Goal: Task Accomplishment & Management: Complete application form

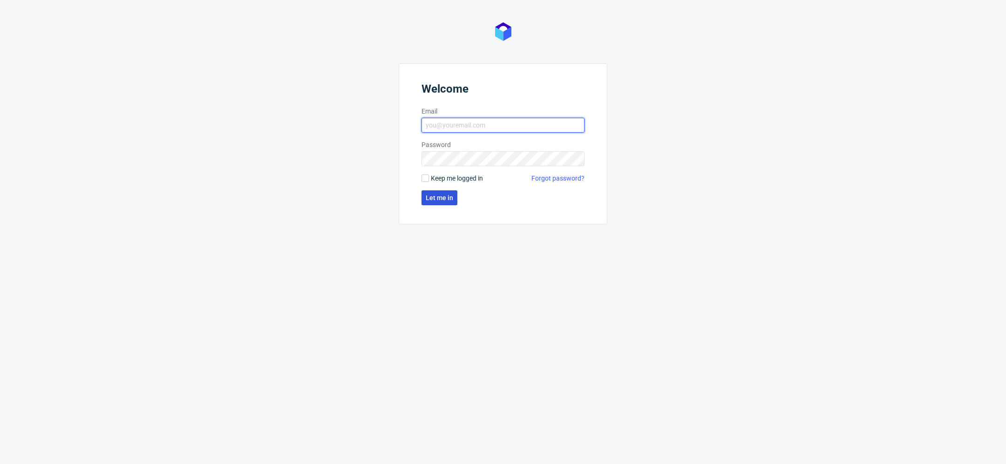
type input "[EMAIL_ADDRESS][DOMAIN_NAME]"
click at [440, 203] on button "Let me in" at bounding box center [440, 198] width 36 height 15
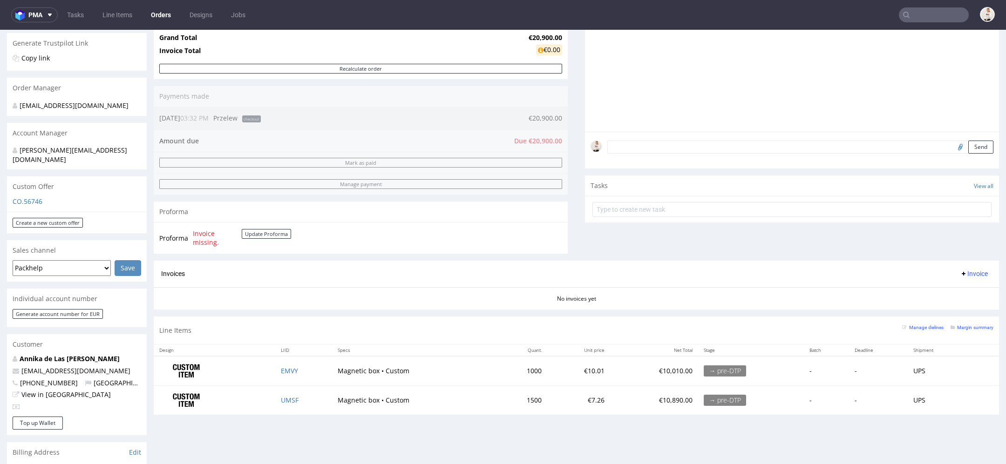
scroll to position [200, 0]
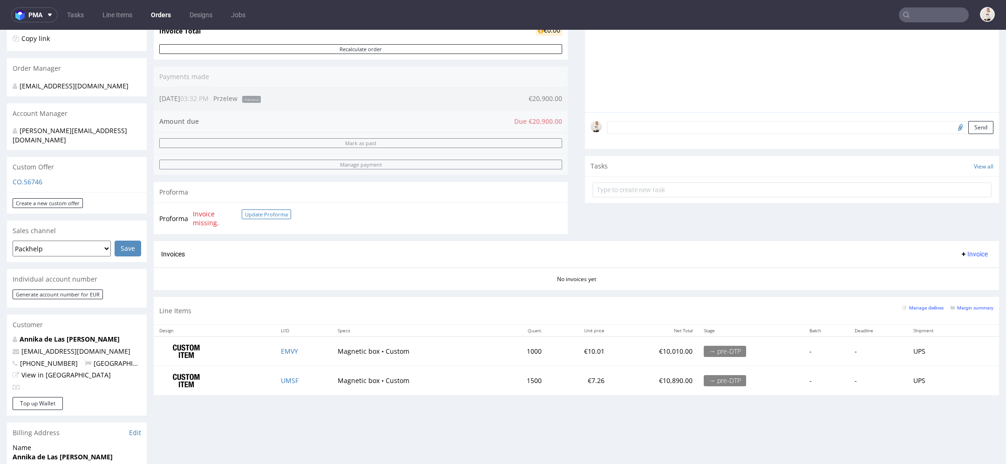
click at [284, 211] on button "Update Proforma" at bounding box center [266, 215] width 49 height 10
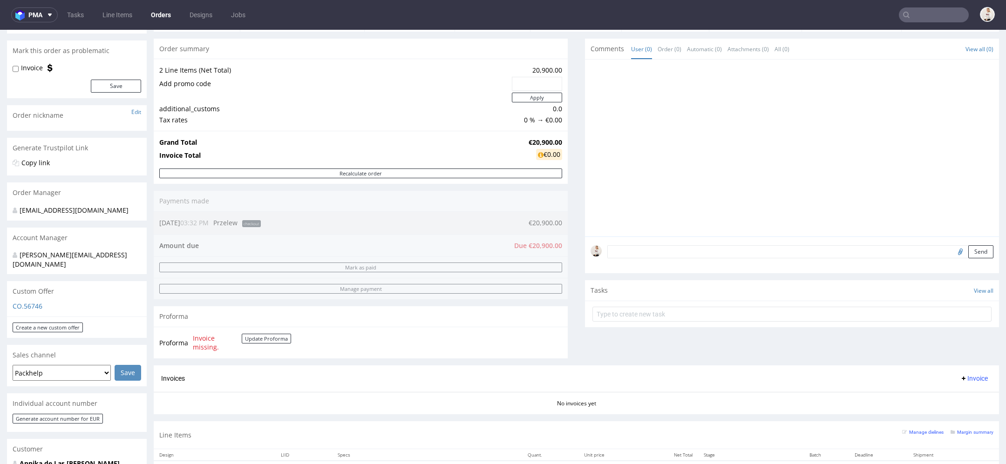
scroll to position [0, 0]
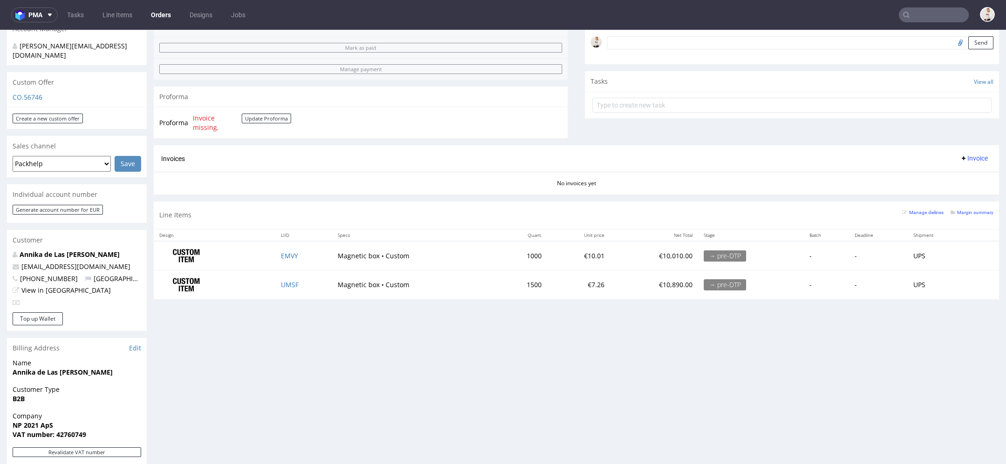
scroll to position [287, 0]
click at [203, 123] on span "Invoice missing." at bounding box center [217, 121] width 49 height 18
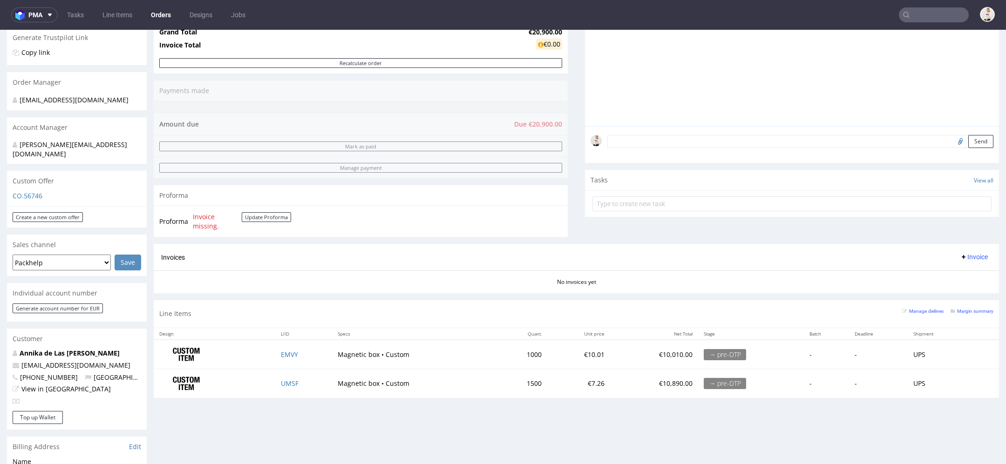
scroll to position [184, 0]
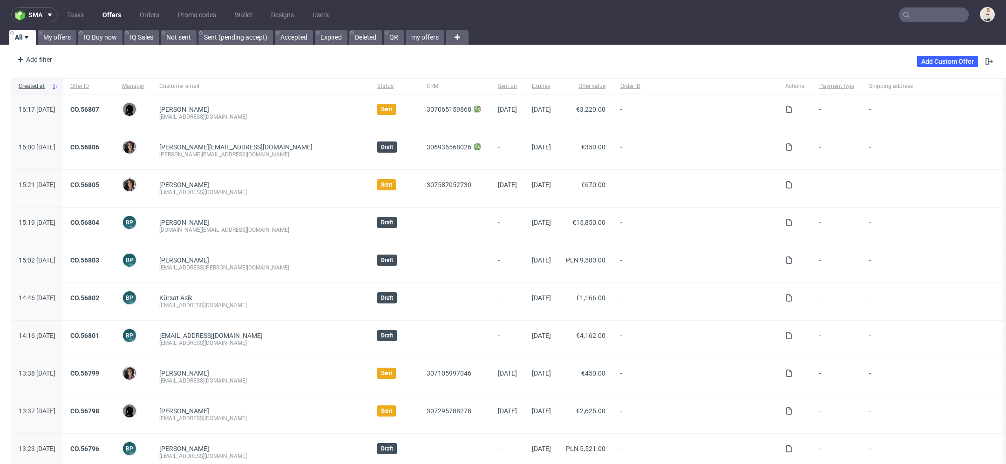
click at [916, 20] on input "text" at bounding box center [934, 14] width 70 height 15
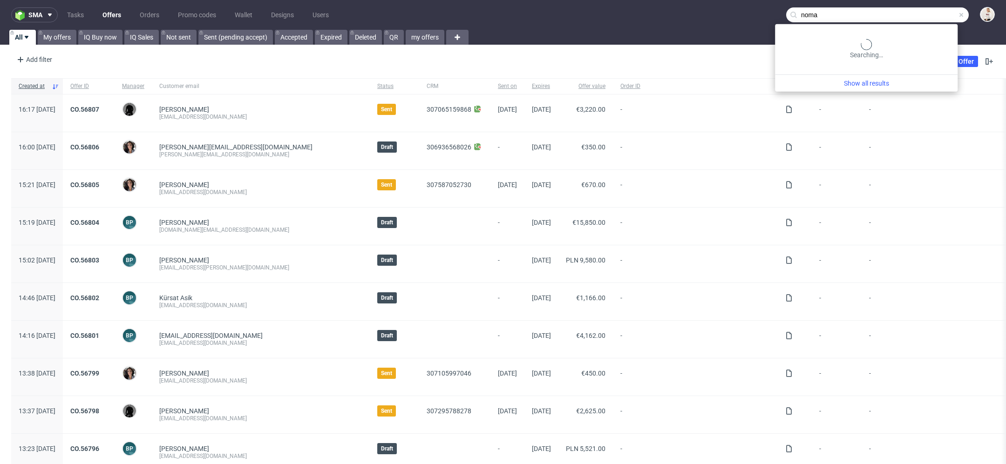
type input "noma"
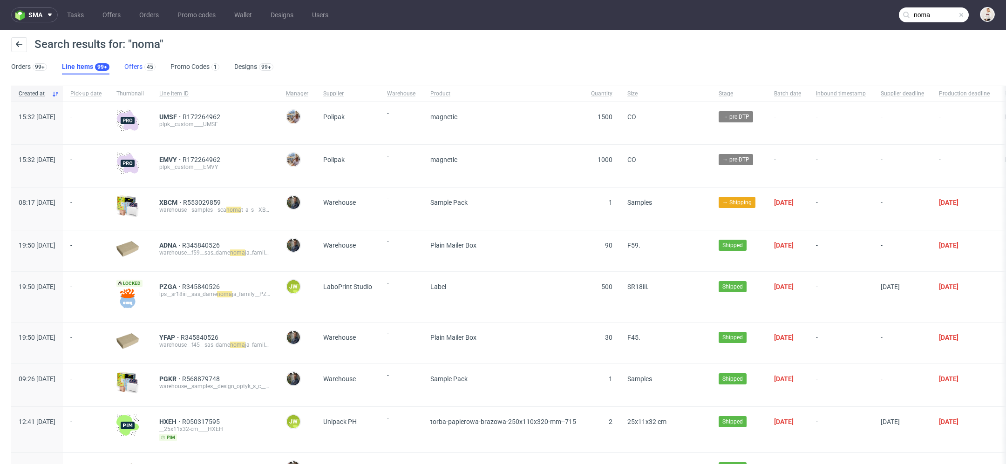
click at [134, 62] on link "Offers 45" at bounding box center [139, 67] width 31 height 15
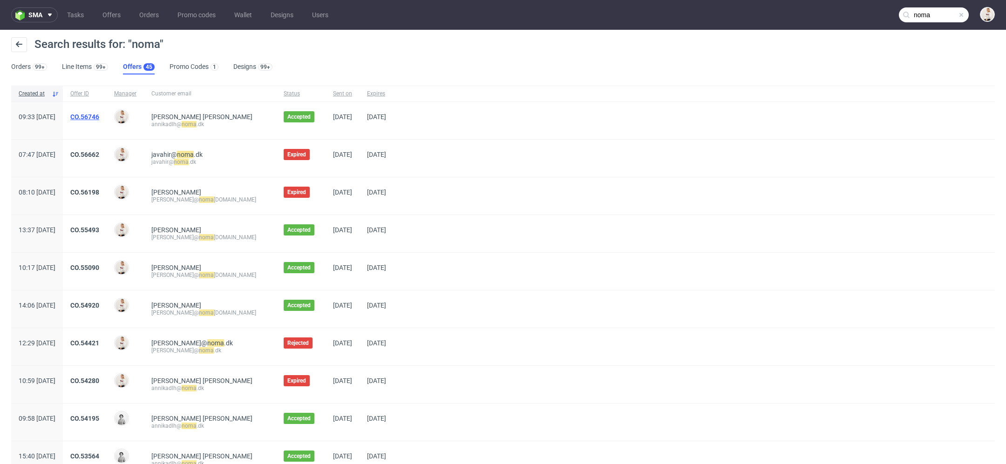
click at [99, 118] on link "CO.56746" at bounding box center [84, 116] width 29 height 7
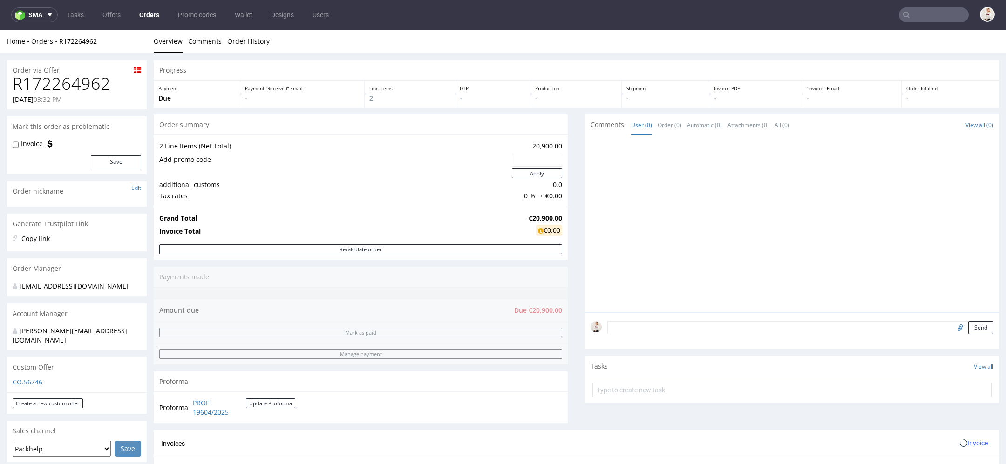
click at [79, 96] on div "12.09.2025 03:32 PM" at bounding box center [77, 99] width 129 height 9
click at [78, 89] on h1 "R172264962" at bounding box center [77, 84] width 129 height 19
copy h1 "R172264962"
click at [539, 215] on strong "€20,900.00" at bounding box center [546, 218] width 34 height 9
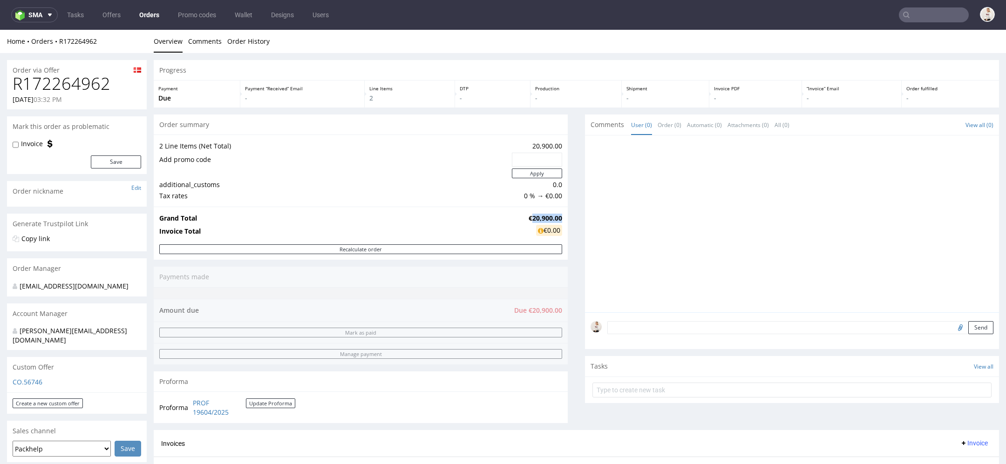
click at [539, 215] on strong "€20,900.00" at bounding box center [546, 218] width 34 height 9
copy strong "€20,900.00"
click at [117, 10] on link "Offers" at bounding box center [111, 14] width 29 height 15
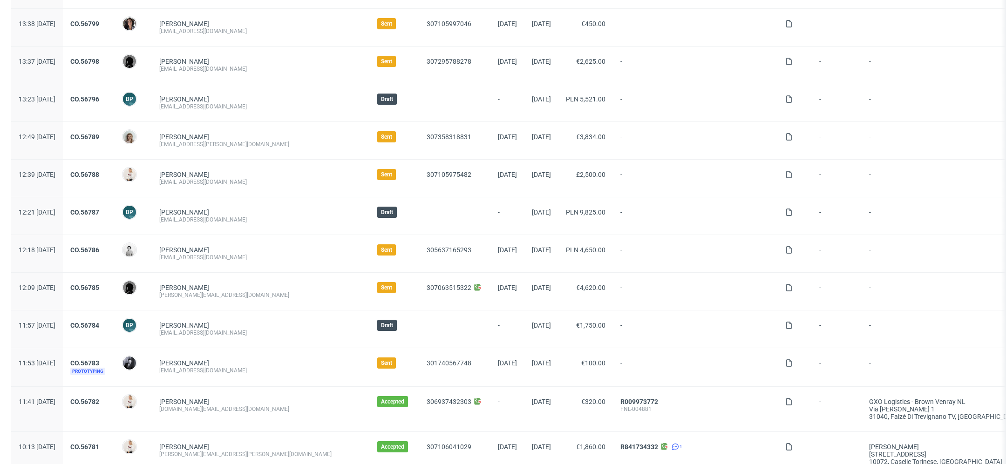
scroll to position [478, 0]
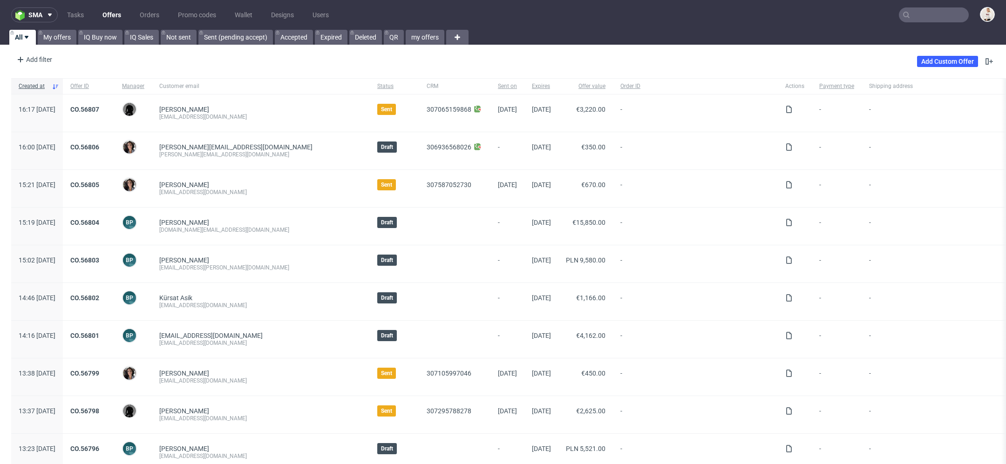
click at [933, 13] on input "text" at bounding box center [934, 14] width 70 height 15
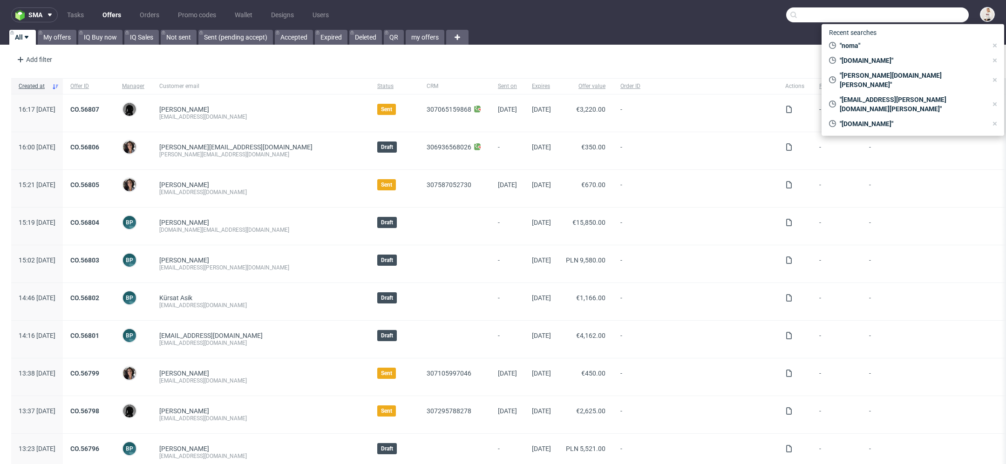
paste input "noufel@ahead-nutrition.com"
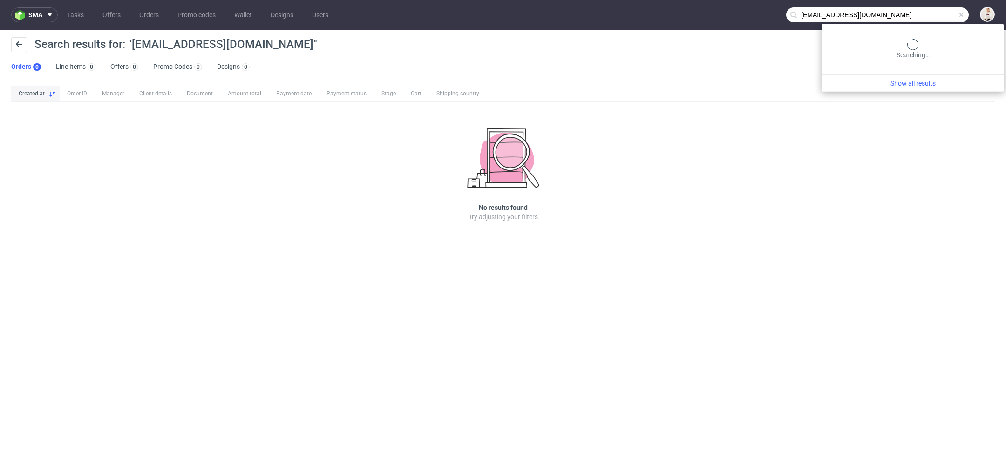
click at [938, 20] on input "noufel@ahead-nutrition.com" at bounding box center [877, 14] width 183 height 15
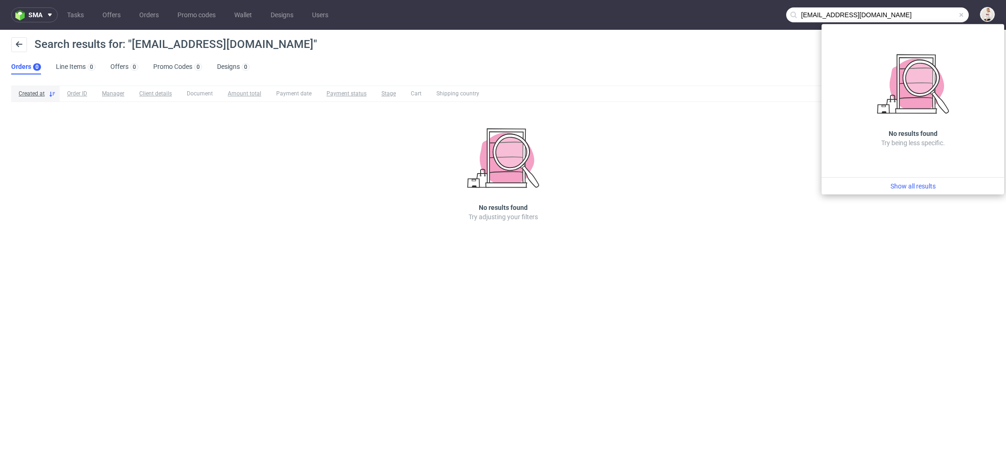
drag, startPoint x: 825, startPoint y: 16, endPoint x: 691, endPoint y: 12, distance: 133.8
click at [691, 12] on nav "sma Tasks Offers Orders Promo codes Wallet Designs Users noufel@ahead-nutrition…" at bounding box center [503, 15] width 1006 height 30
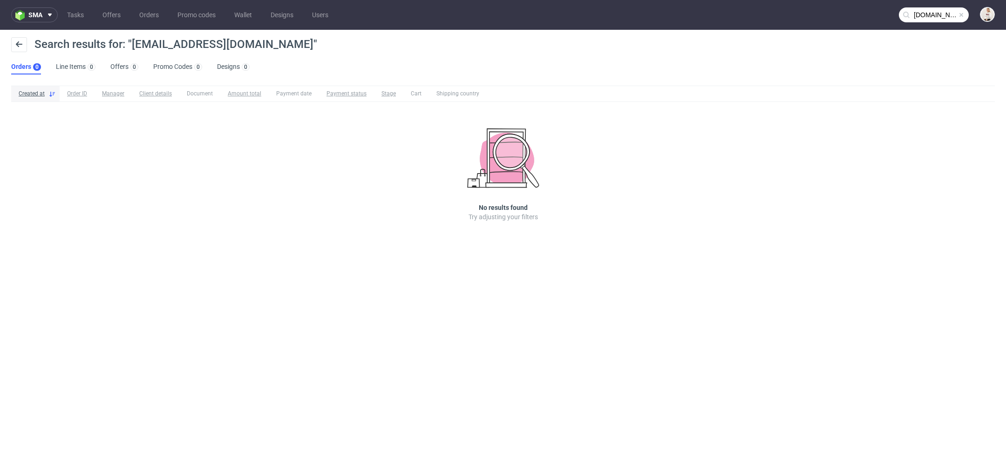
type input "ahead-nutrition.com"
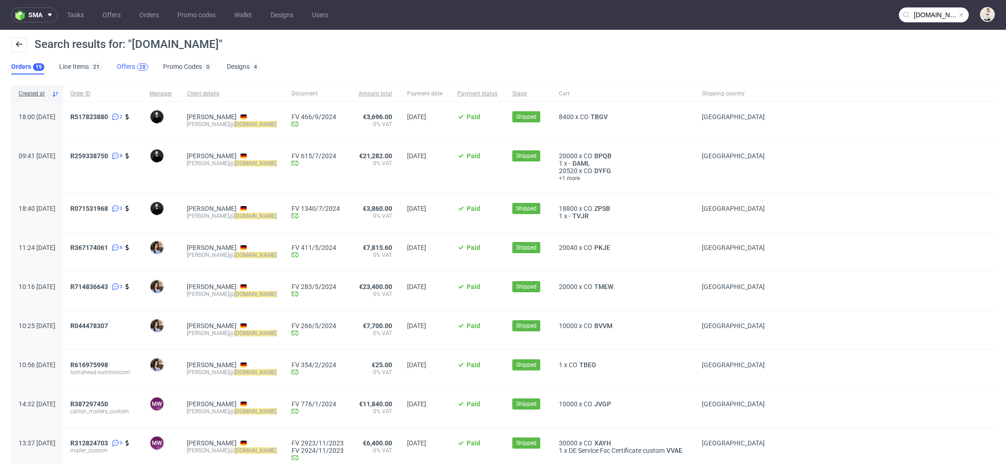
click at [139, 64] on div "28" at bounding box center [142, 67] width 7 height 7
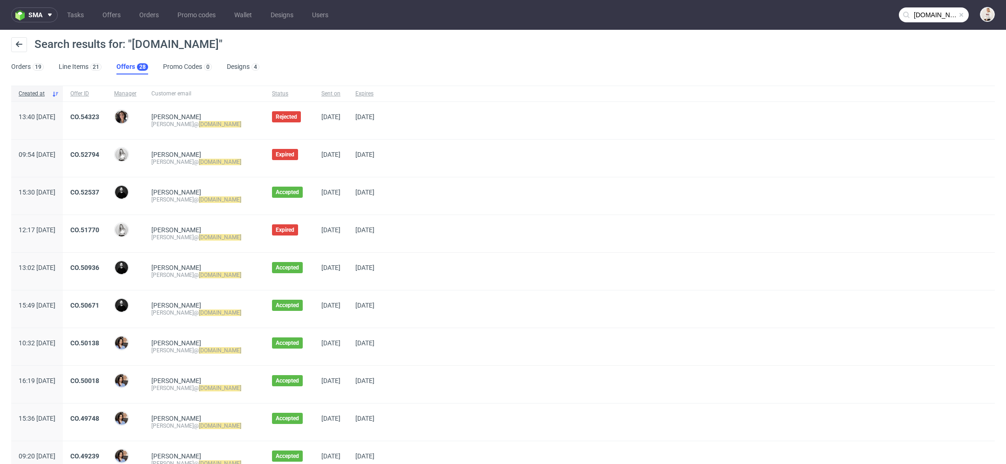
scroll to position [10, 0]
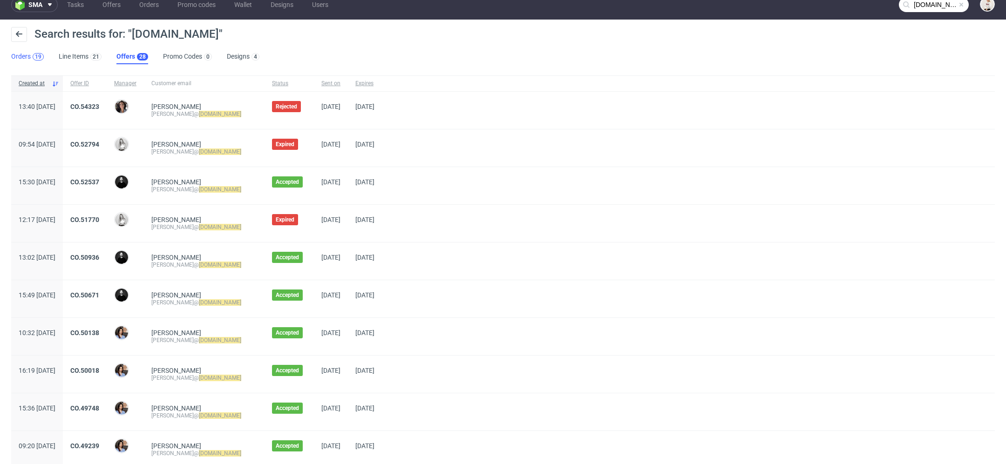
click at [35, 57] on div "19" at bounding box center [38, 57] width 7 height 7
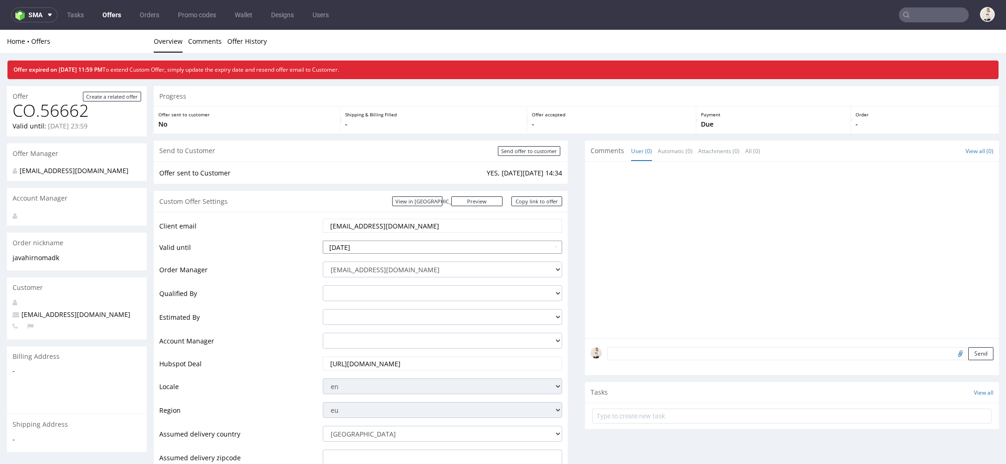
click at [458, 248] on input "[DATE]" at bounding box center [442, 247] width 239 height 13
click at [418, 191] on td "20" at bounding box center [415, 191] width 14 height 14
type input "2025-09-20"
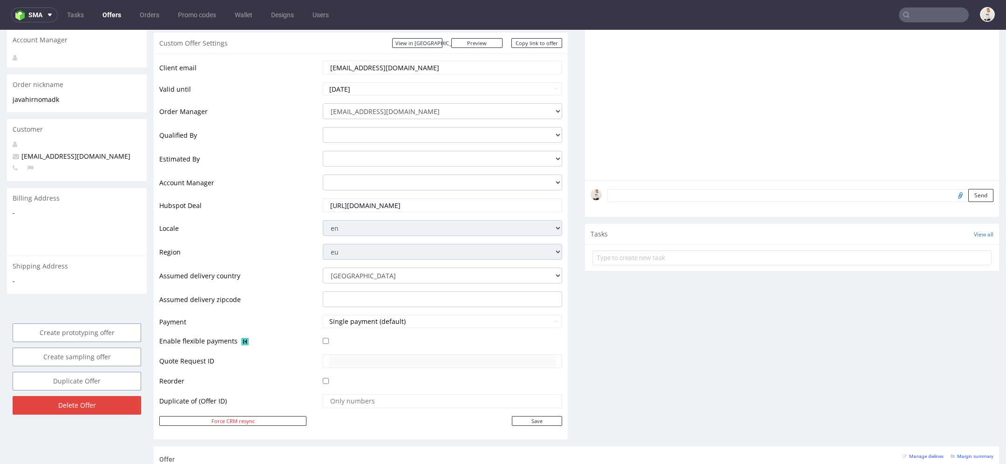
scroll to position [193, 0]
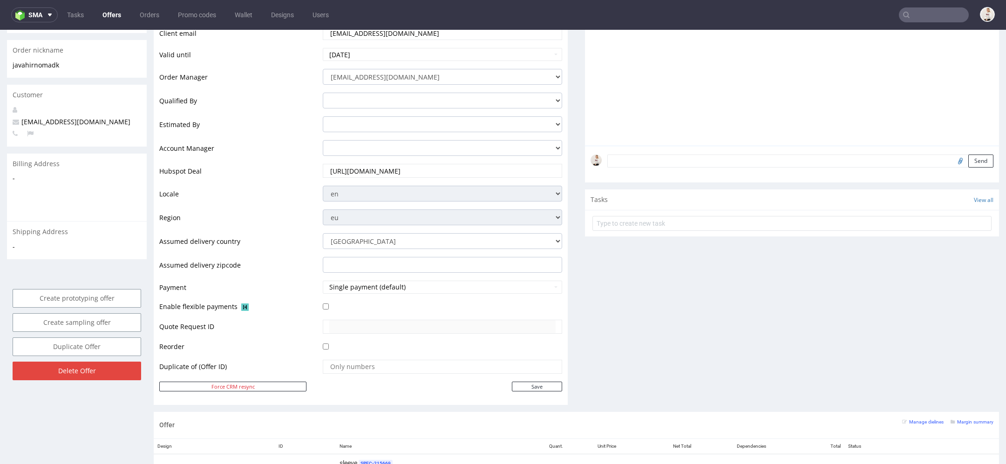
click at [541, 392] on div "Client email javahir@noma.dk Valid until 2025-09-20 Order Manager mari.fok@pack…" at bounding box center [361, 212] width 414 height 386
click at [540, 389] on input "Save" at bounding box center [537, 387] width 50 height 10
type input "In progress..."
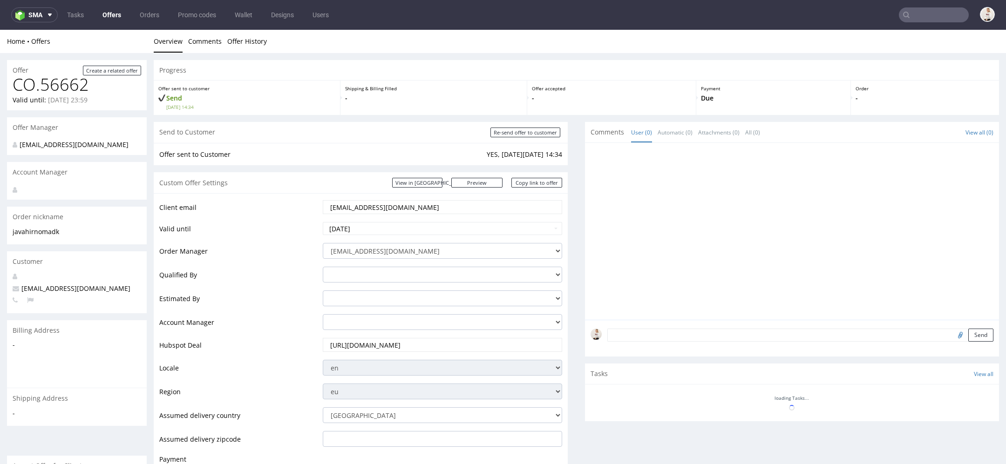
scroll to position [0, 0]
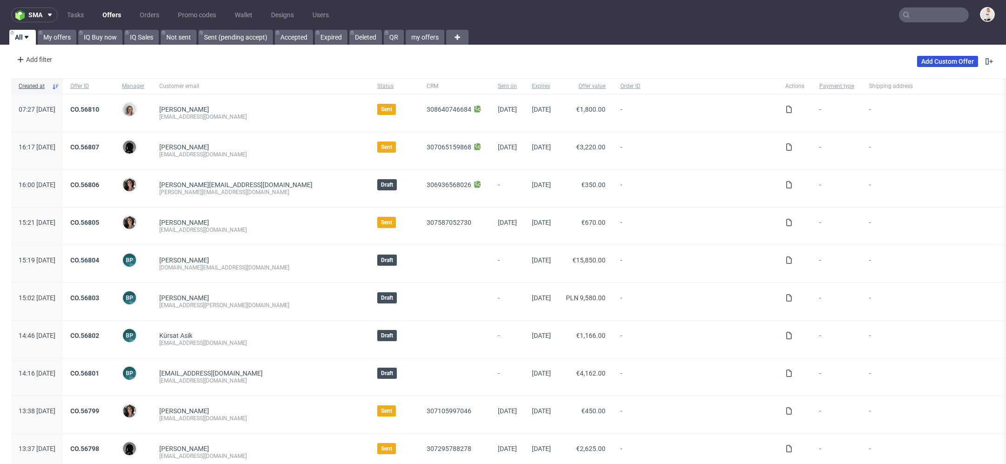
click at [934, 56] on link "Add Custom Offer" at bounding box center [947, 61] width 61 height 11
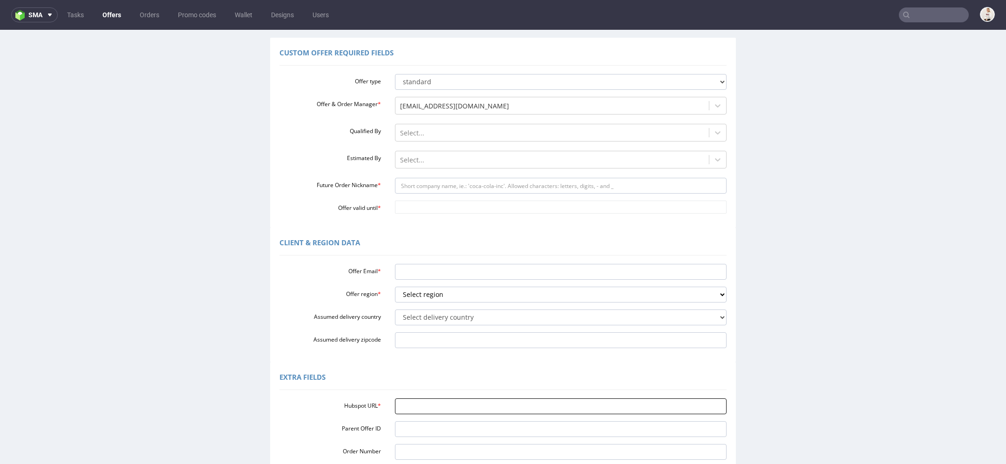
scroll to position [69, 0]
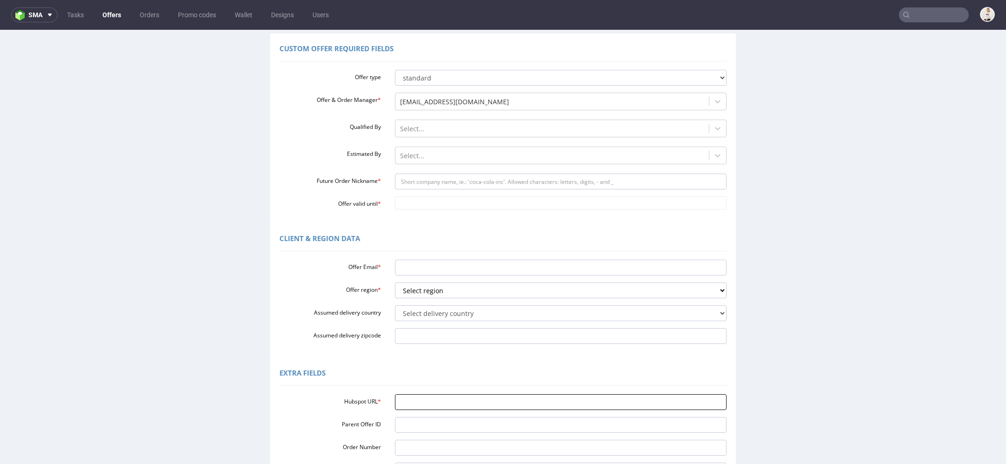
click at [502, 406] on input "Hubspot URL *" at bounding box center [561, 403] width 332 height 16
paste input "[URL][DOMAIN_NAME]"
type input "[URL][DOMAIN_NAME]"
click at [464, 371] on div "Extra Fields" at bounding box center [503, 375] width 447 height 22
click at [429, 183] on input "Future Order Nickname *" at bounding box center [561, 182] width 332 height 16
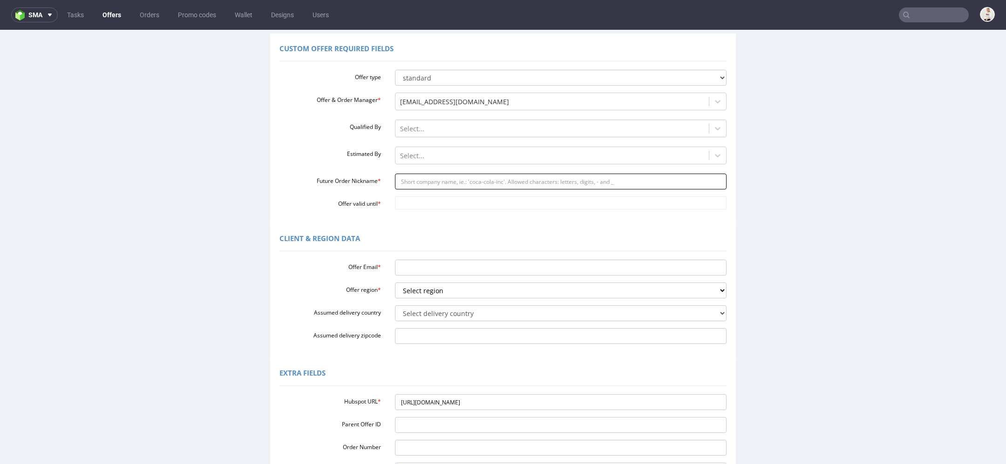
paste input "karlrossovaedacom"
type input "karlrossovaedacom"
click at [426, 201] on input "Offer valid until *" at bounding box center [561, 203] width 332 height 13
click at [428, 164] on td "23" at bounding box center [427, 162] width 14 height 14
type input "[DATE]"
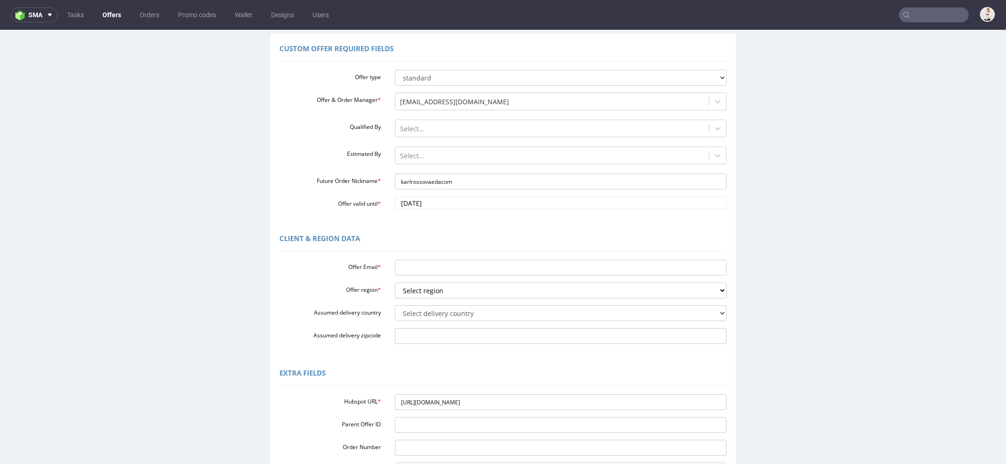
click at [440, 256] on div "Offer Email * Offer region * Select region eu gb de pl fr it es Assumed deliver…" at bounding box center [503, 300] width 447 height 88
click at [440, 270] on input "Offer Email *" at bounding box center [561, 268] width 332 height 16
paste input "[PERSON_NAME][EMAIL_ADDRESS][PERSON_NAME][DOMAIN_NAME]"
type input "[PERSON_NAME][EMAIL_ADDRESS][PERSON_NAME][DOMAIN_NAME]"
click at [483, 237] on div "Client & Region data" at bounding box center [503, 240] width 447 height 22
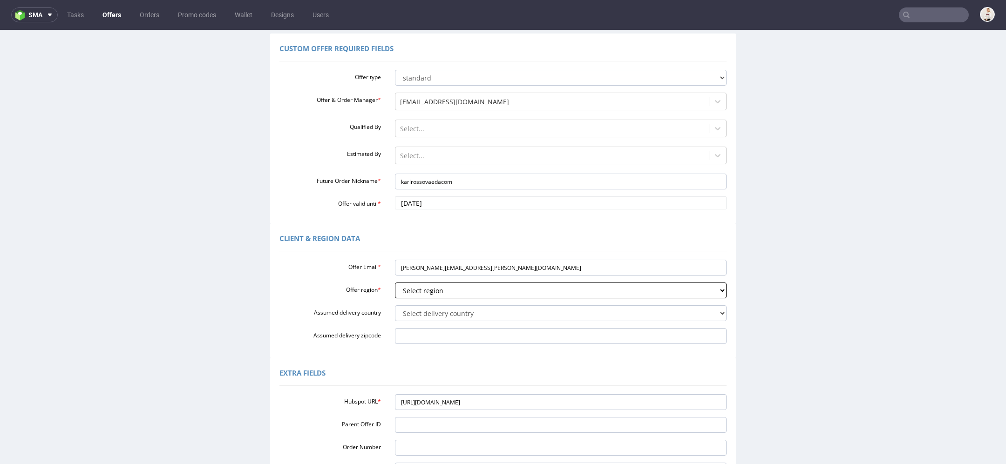
click at [484, 297] on select "Select region eu gb de pl fr it es" at bounding box center [561, 291] width 332 height 16
click at [448, 315] on select "Select delivery country [GEOGRAPHIC_DATA] [GEOGRAPHIC_DATA] [GEOGRAPHIC_DATA] […" at bounding box center [561, 314] width 332 height 16
select select "77"
click at [395, 306] on select "Select delivery country [GEOGRAPHIC_DATA] [GEOGRAPHIC_DATA] [GEOGRAPHIC_DATA] […" at bounding box center [561, 314] width 332 height 16
click at [452, 285] on select "Select region eu gb de pl fr it es" at bounding box center [561, 291] width 332 height 16
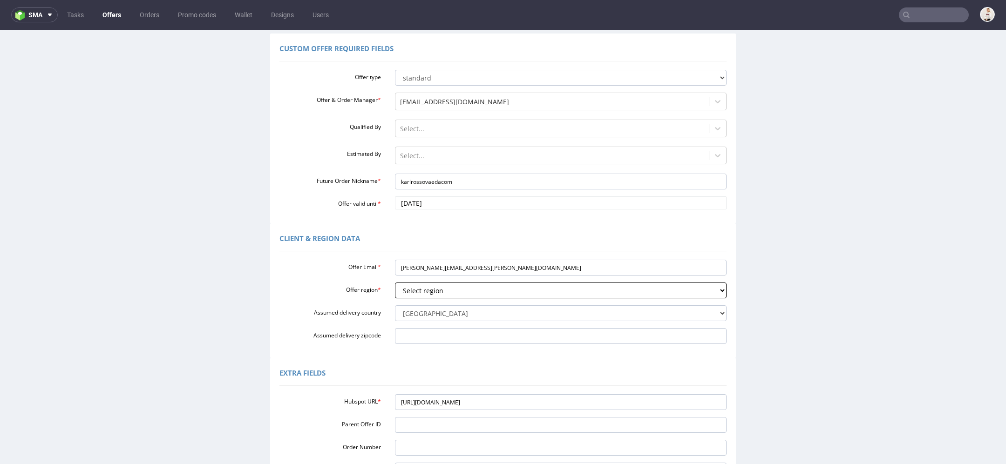
select select "gb"
click at [395, 283] on select "Select region eu gb de pl fr it es" at bounding box center [561, 291] width 332 height 16
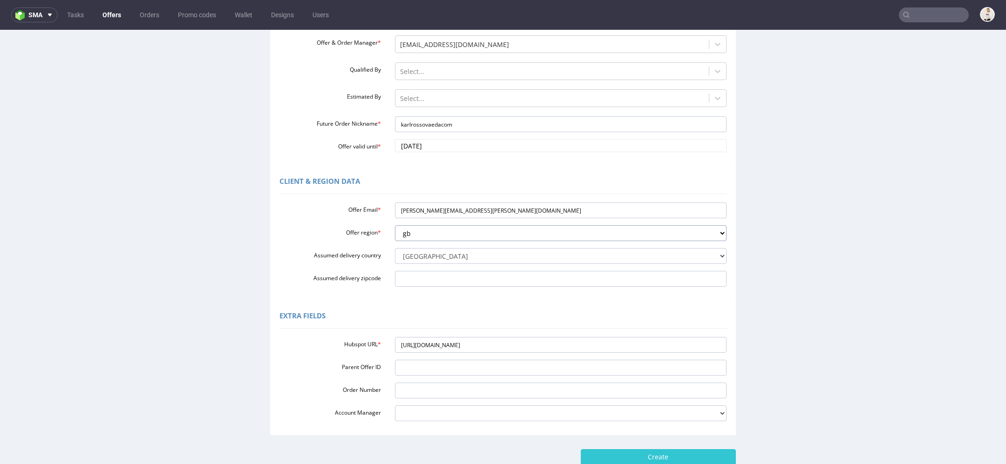
scroll to position [187, 0]
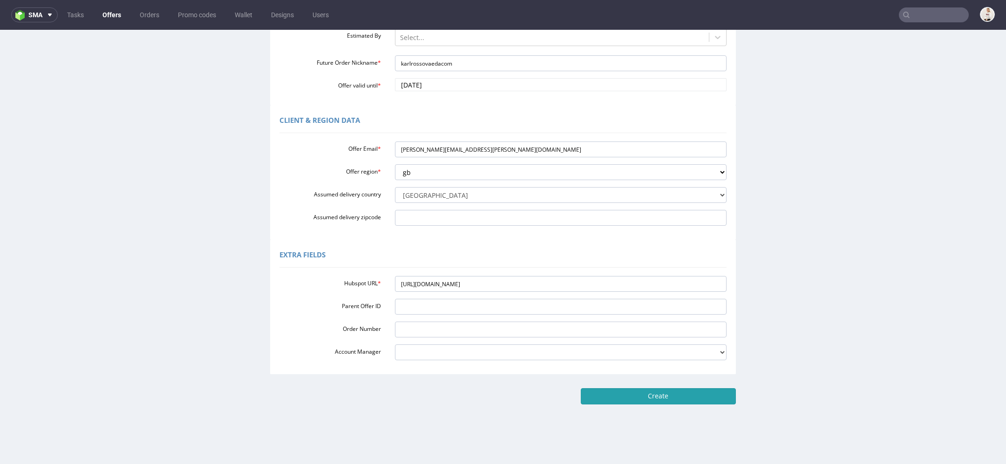
click at [658, 400] on input "Create" at bounding box center [658, 397] width 155 height 16
type input "Please wait..."
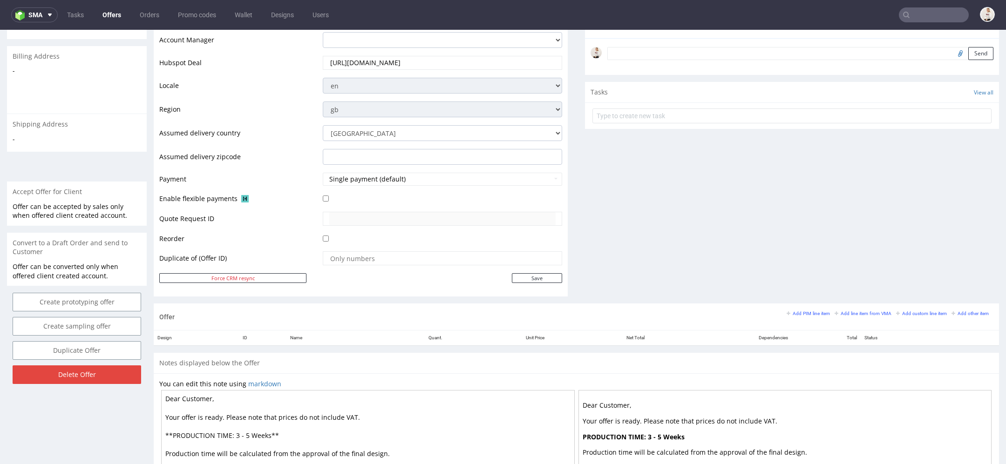
scroll to position [397, 0]
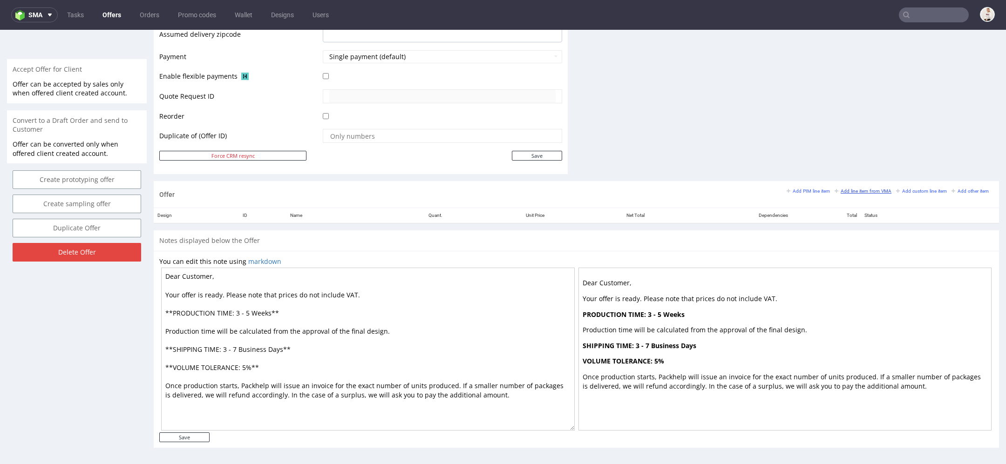
click at [848, 189] on small "Add line item from VMA" at bounding box center [863, 191] width 57 height 5
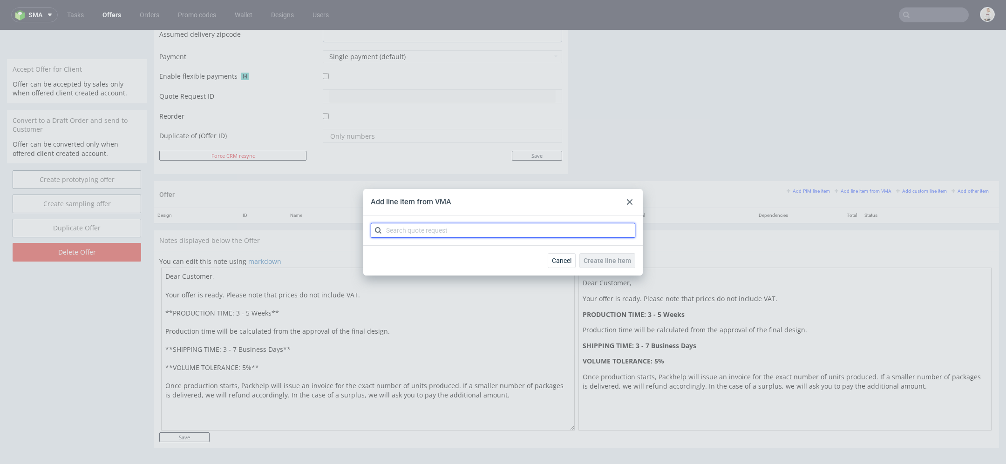
click at [566, 229] on input "text" at bounding box center [503, 230] width 265 height 15
paste input "CBKM"
type input "CBKM"
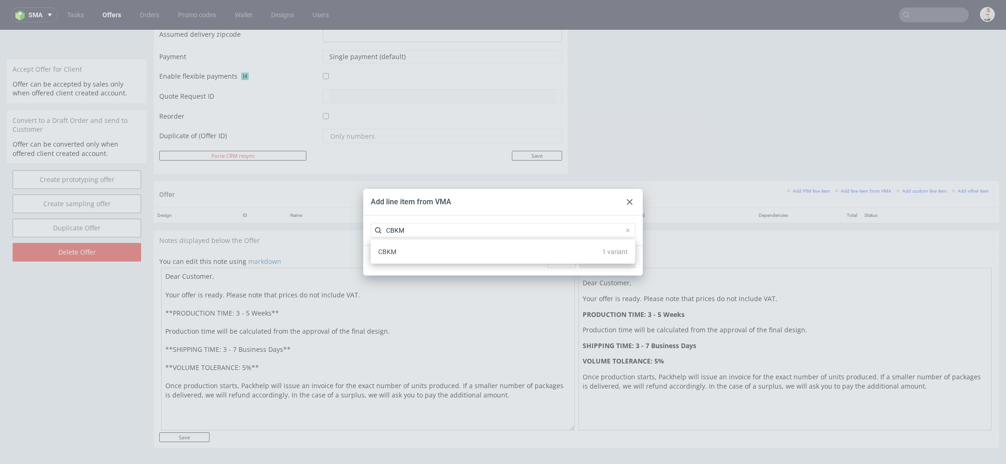
click at [535, 242] on div "CBKM 1 variant" at bounding box center [503, 252] width 265 height 24
click at [536, 249] on div "CBKM 1 variant" at bounding box center [503, 252] width 257 height 17
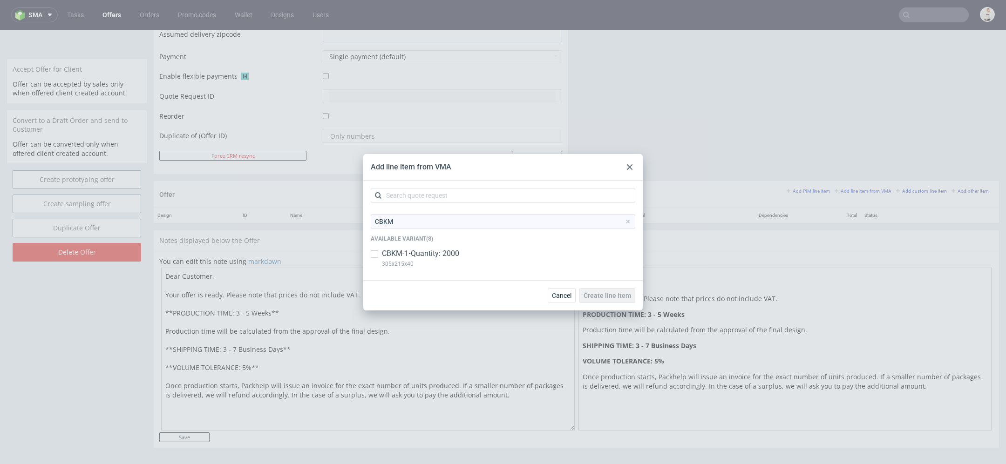
click at [527, 253] on div "CBKM-1 • Quantity: 2000 305x215x40" at bounding box center [503, 261] width 265 height 24
checkbox input "true"
click at [601, 296] on span "Create line item" at bounding box center [608, 296] width 48 height 7
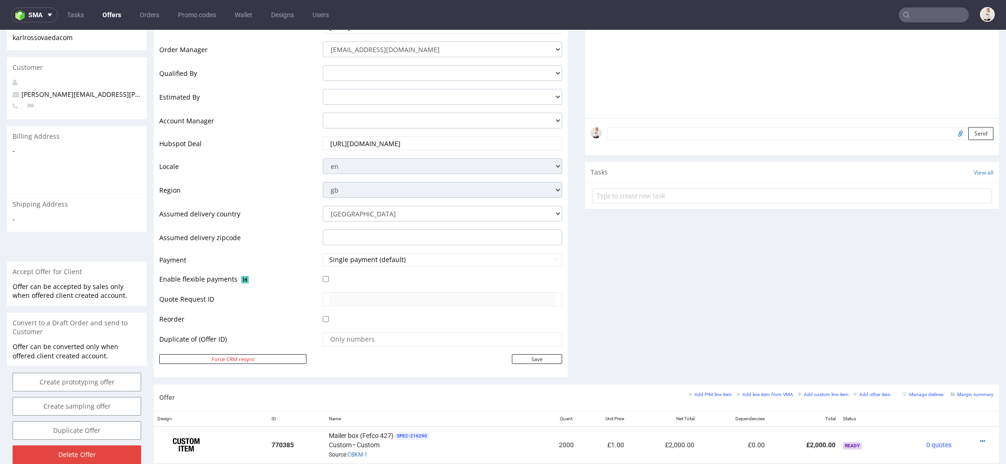
scroll to position [415, 0]
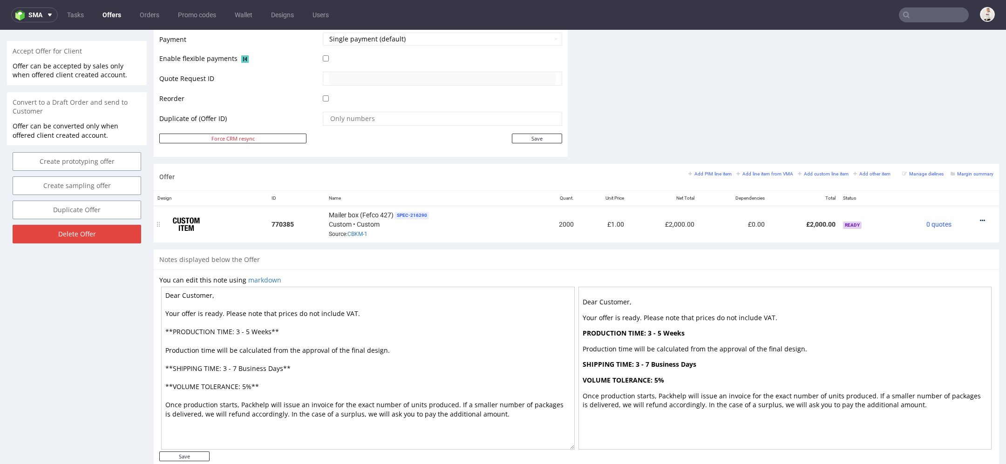
click at [980, 218] on icon at bounding box center [982, 221] width 5 height 7
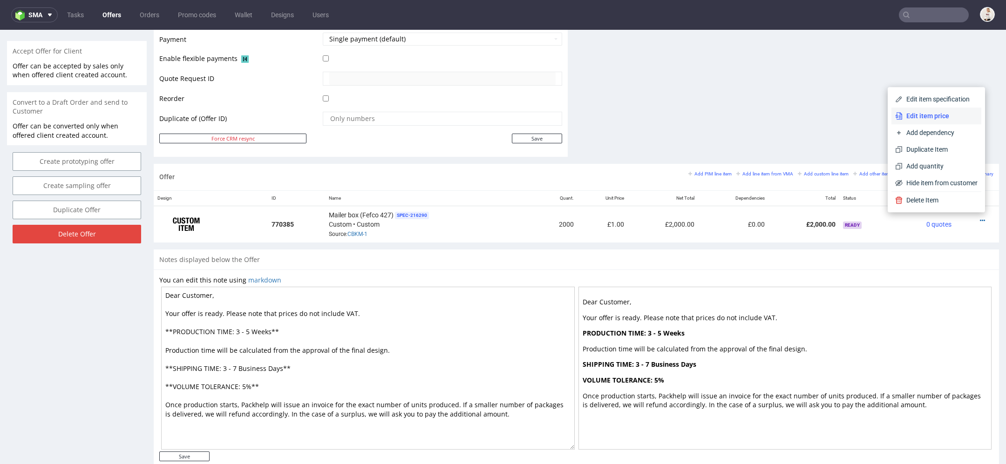
click at [946, 115] on span "Edit item price" at bounding box center [940, 115] width 75 height 9
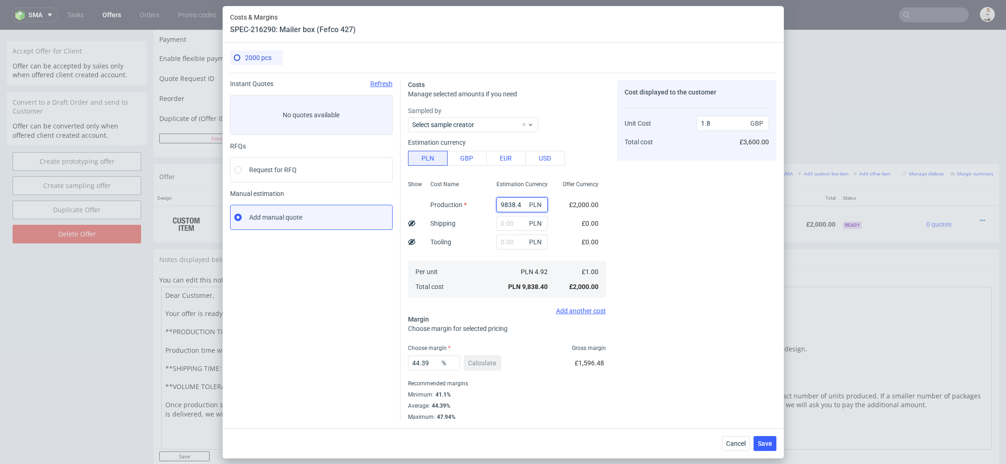
click at [520, 201] on input "9838.4" at bounding box center [522, 205] width 51 height 15
paste input "420"
type input "9420"
click at [637, 236] on div "Cost displayed to the customer Unit Cost Total cost 1.8 GBP £3,600.00" at bounding box center [696, 250] width 159 height 341
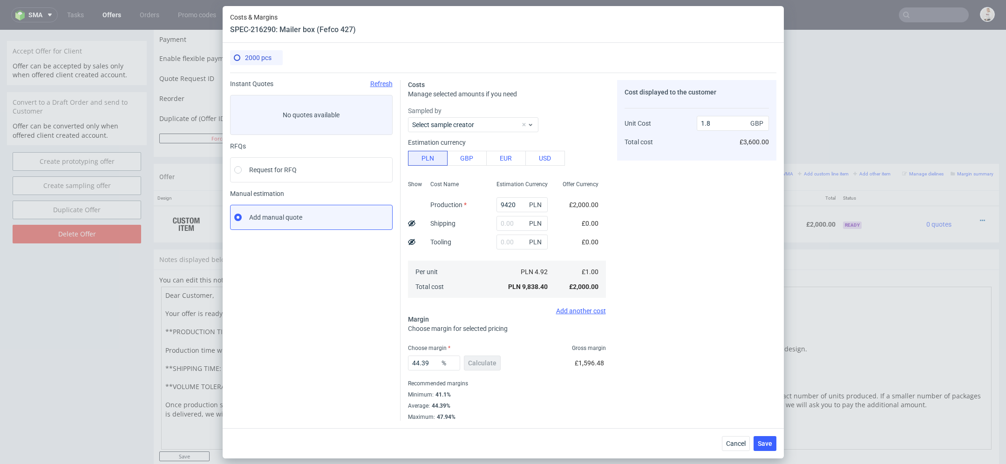
type input "1.72"
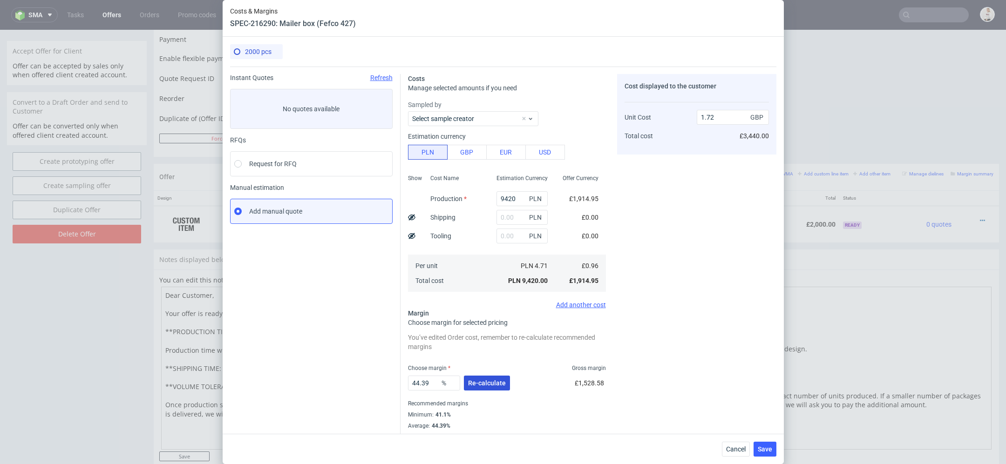
click at [481, 382] on span "Re-calculate" at bounding box center [487, 383] width 38 height 7
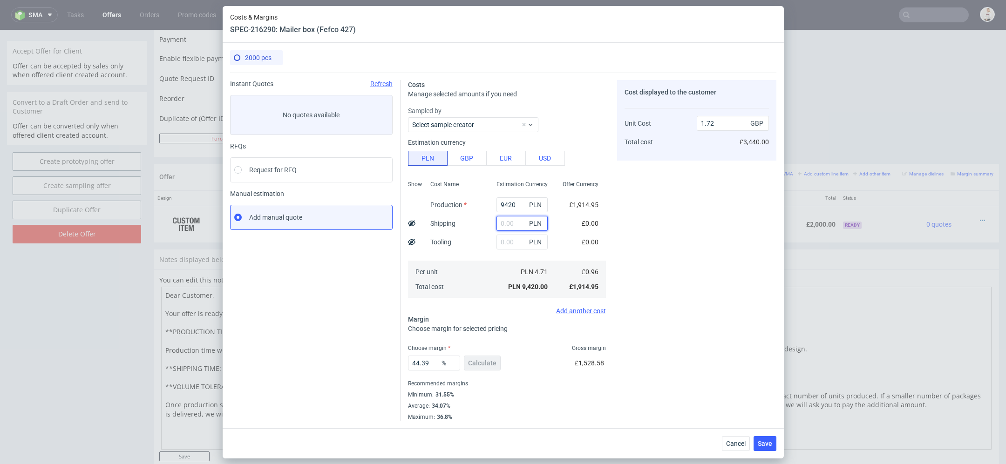
click at [503, 220] on input "text" at bounding box center [522, 223] width 51 height 15
paste input "2401.09"
type input "2401.09"
type input "2.16"
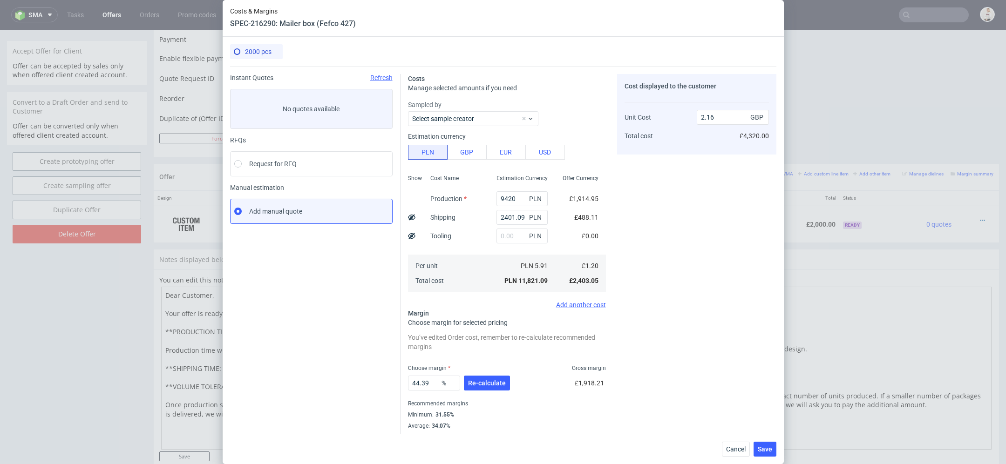
click at [690, 242] on div "Cost displayed to the customer Unit Cost Total cost 2.16 GBP £4,320.00" at bounding box center [696, 257] width 159 height 367
drag, startPoint x: 524, startPoint y: 220, endPoint x: 448, endPoint y: 220, distance: 76.4
click at [448, 220] on div "Show Cost Name Production Shipping Tooling Per unit Total cost Estimation Curre…" at bounding box center [507, 232] width 198 height 123
type input "2500"
type input "2.17"
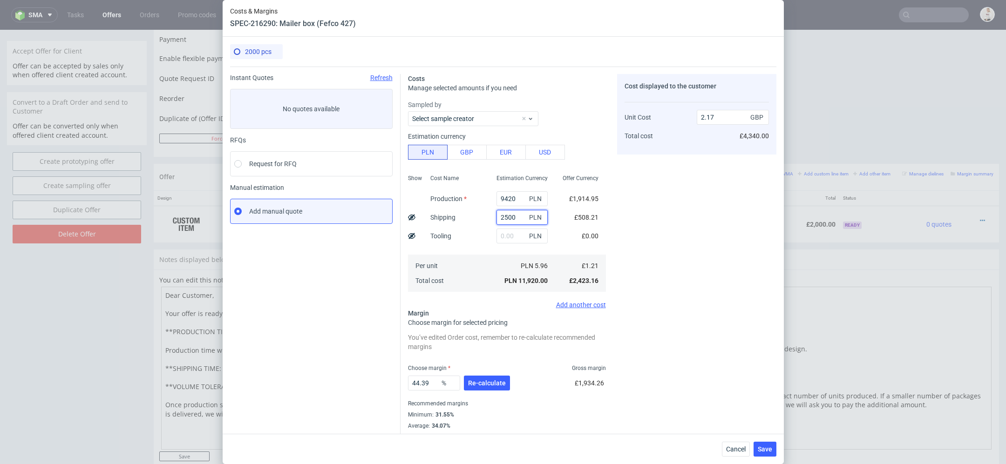
type input "2500"
click at [683, 234] on div "Cost displayed to the customer Unit Cost Total cost 2.17 GBP £4,340.00" at bounding box center [696, 257] width 159 height 367
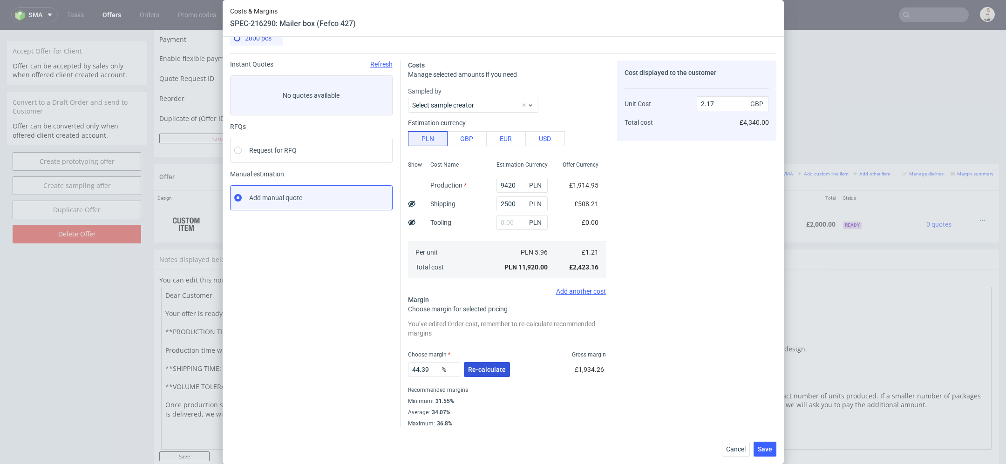
click at [485, 373] on button "Re-calculate" at bounding box center [487, 369] width 46 height 15
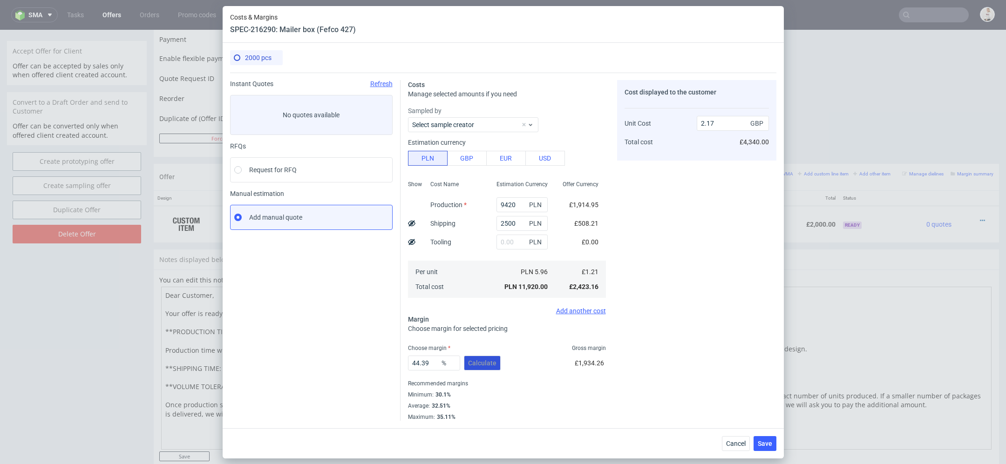
scroll to position [0, 0]
drag, startPoint x: 436, startPoint y: 362, endPoint x: 304, endPoint y: 346, distance: 132.9
click at [304, 346] on div "Instant Quotes Refresh No quotes available RFQs Request for RFQ Manual estimati…" at bounding box center [503, 247] width 546 height 348
type input "35"
type input "1.86"
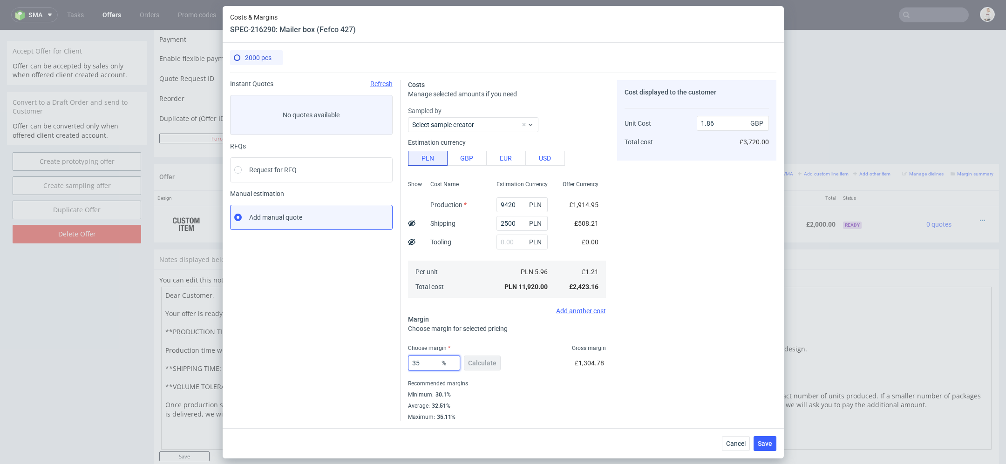
type input "35"
click at [606, 392] on div "Costs Manage selected amounts if you need Sampled by Select sample creator Esti…" at bounding box center [589, 247] width 376 height 348
click at [764, 449] on button "Save" at bounding box center [765, 444] width 23 height 15
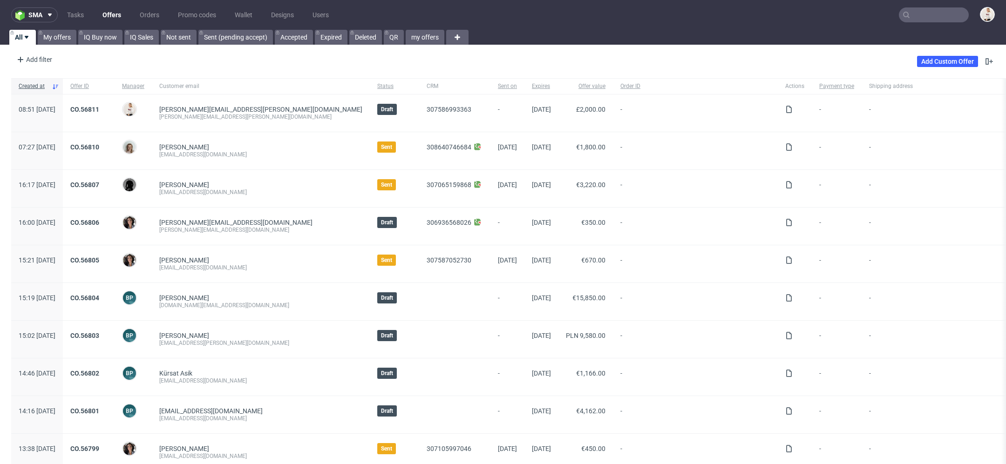
click at [935, 8] on input "text" at bounding box center [934, 14] width 70 height 15
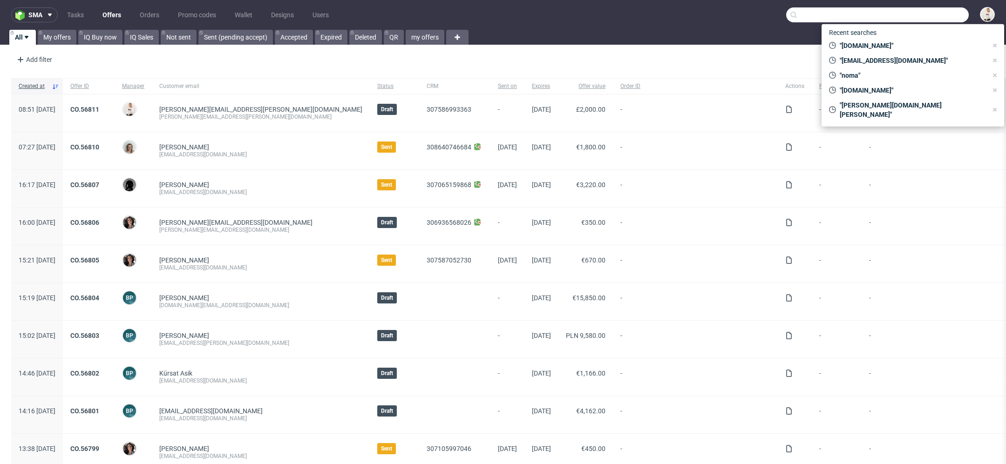
paste input "9420"
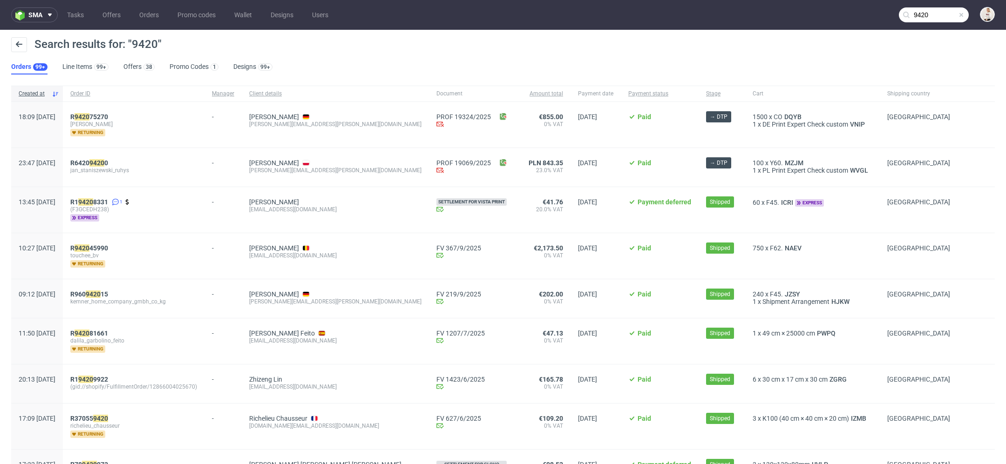
click at [930, 5] on nav "sma Tasks Offers Orders Promo codes Wallet Designs Users 9420" at bounding box center [503, 15] width 1006 height 30
click at [930, 20] on input "9420" at bounding box center [934, 14] width 70 height 15
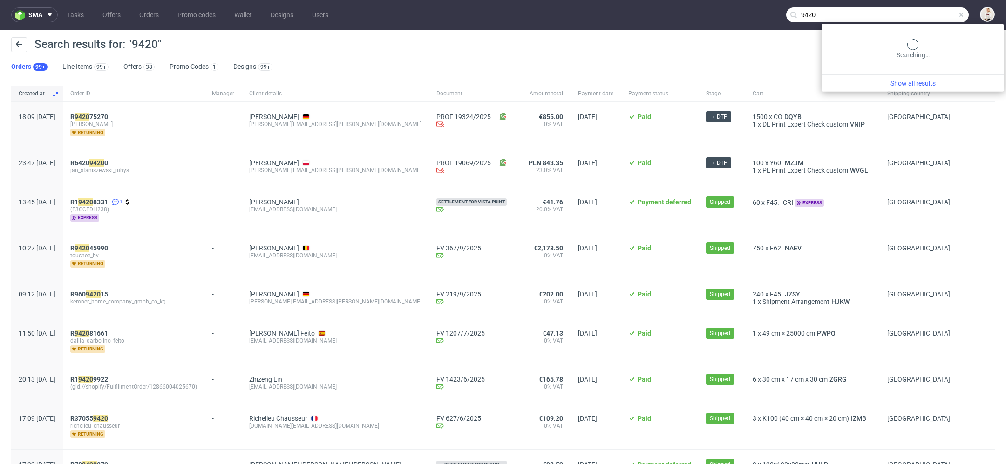
click at [930, 20] on input "9420" at bounding box center [877, 14] width 183 height 15
paste input "anton.white@ovaeda.com"
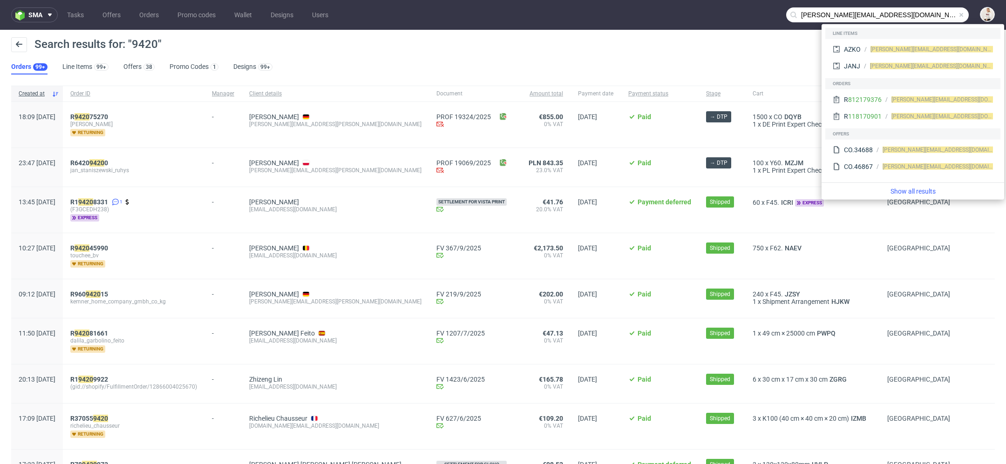
drag, startPoint x: 831, startPoint y: 16, endPoint x: 716, endPoint y: 17, distance: 114.6
click at [716, 17] on nav "sma Tasks Offers Orders Promo codes Wallet Designs Users anton.white@ovaeda.com" at bounding box center [503, 15] width 1006 height 30
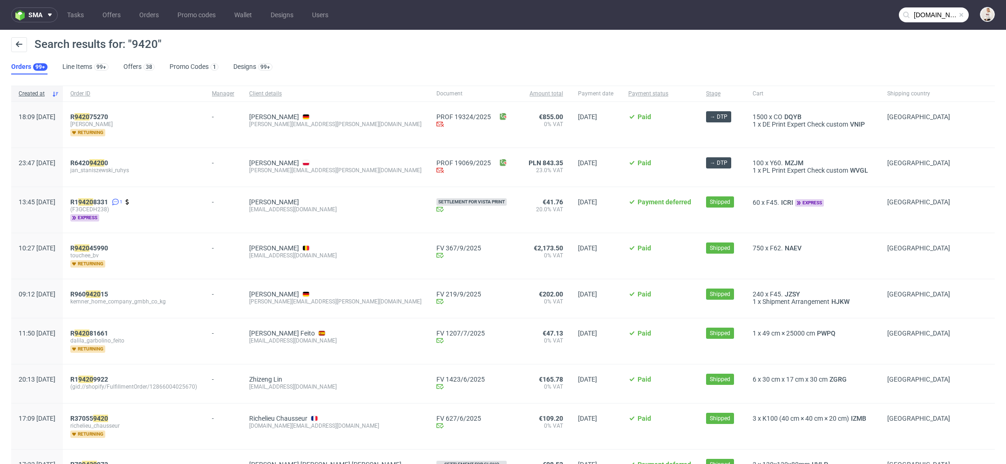
type input "ovaeda.com"
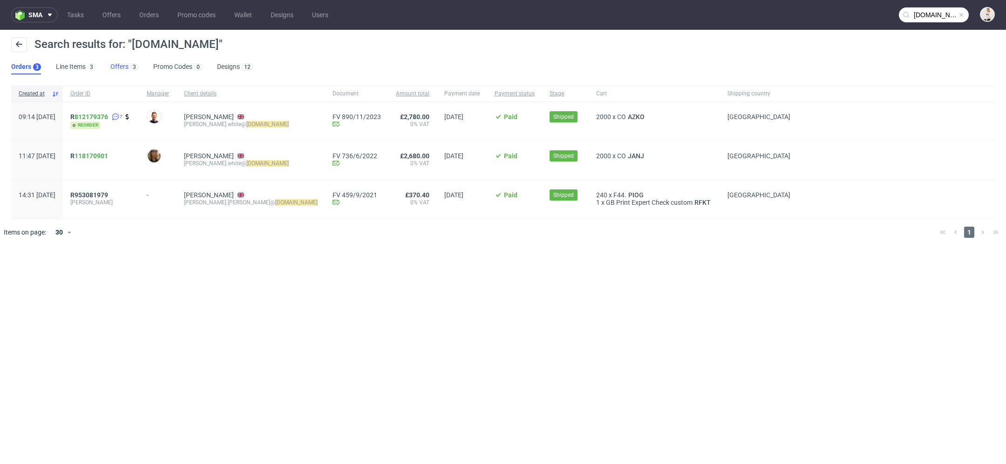
click at [124, 66] on link "Offers 3" at bounding box center [124, 67] width 28 height 15
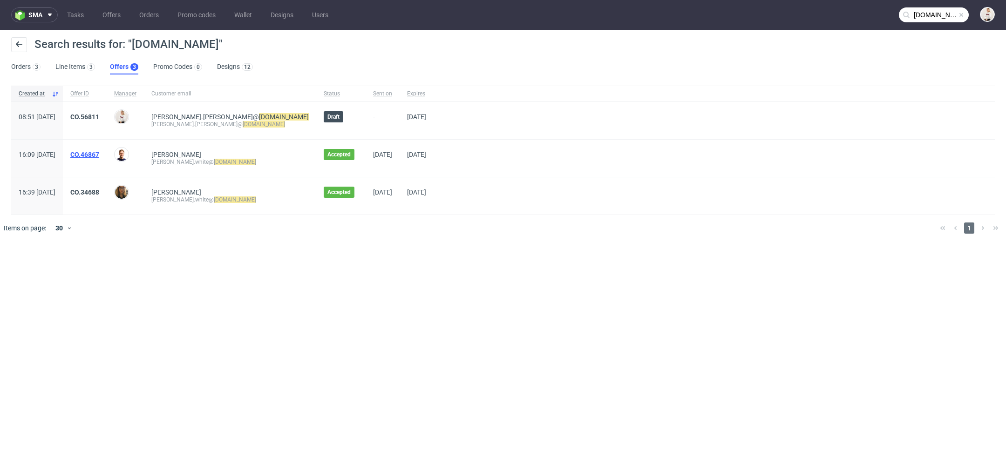
click at [99, 154] on link "CO.46867" at bounding box center [84, 154] width 29 height 7
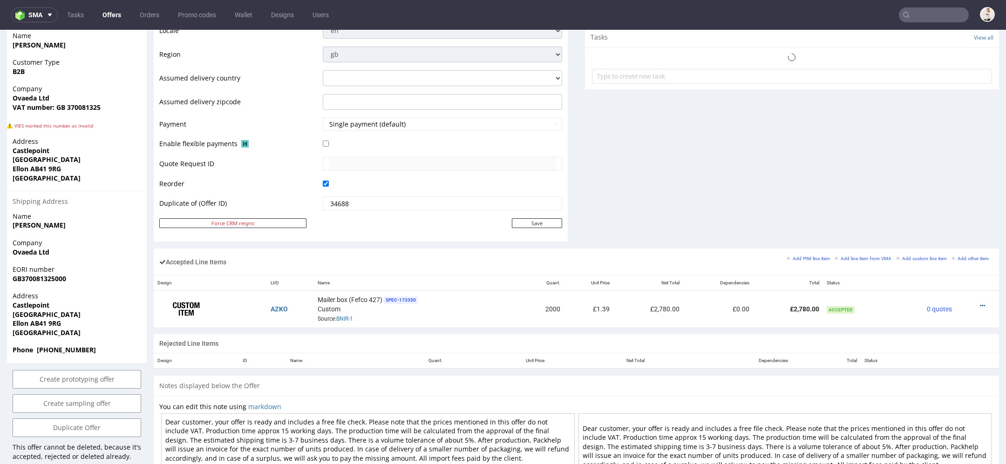
scroll to position [507, 0]
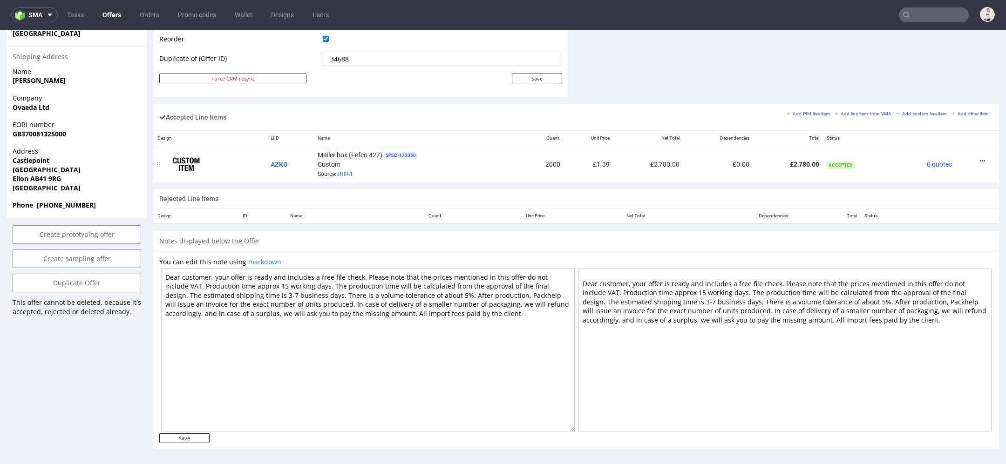
click at [980, 158] on icon at bounding box center [982, 161] width 5 height 7
click at [950, 69] on span "Edit item price" at bounding box center [944, 72] width 67 height 9
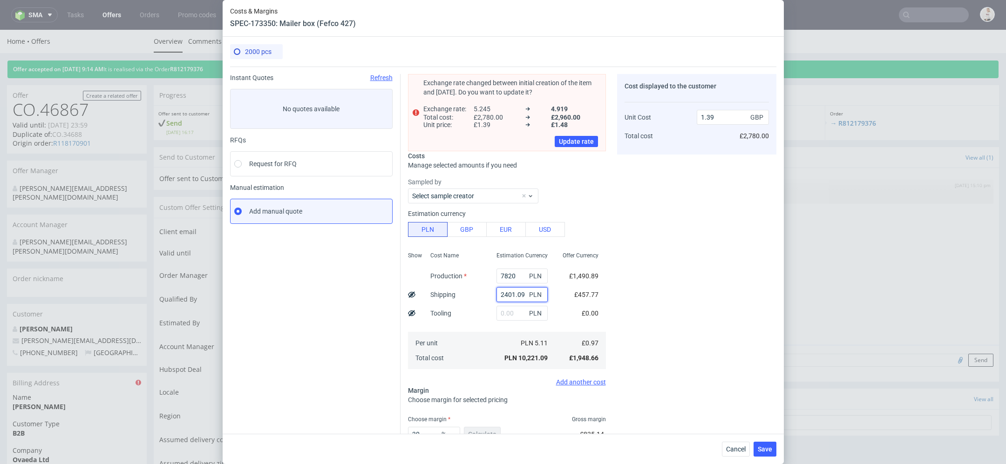
click at [518, 295] on input "2401.09" at bounding box center [522, 294] width 51 height 15
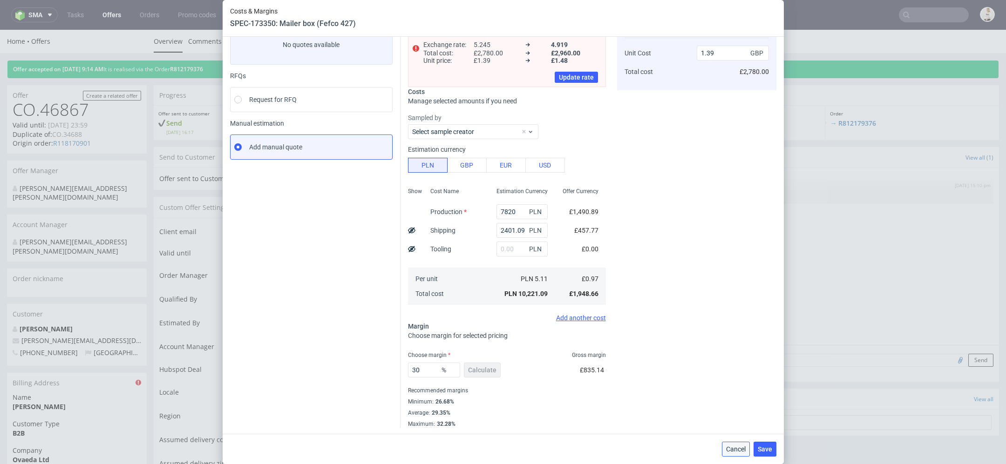
click at [739, 452] on span "Cancel" at bounding box center [736, 449] width 20 height 7
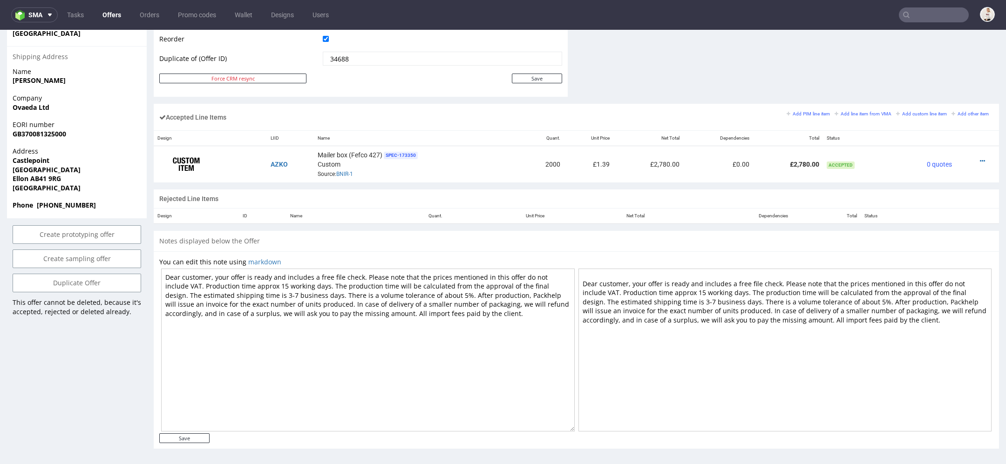
scroll to position [3, 0]
